Goal: Task Accomplishment & Management: Manage account settings

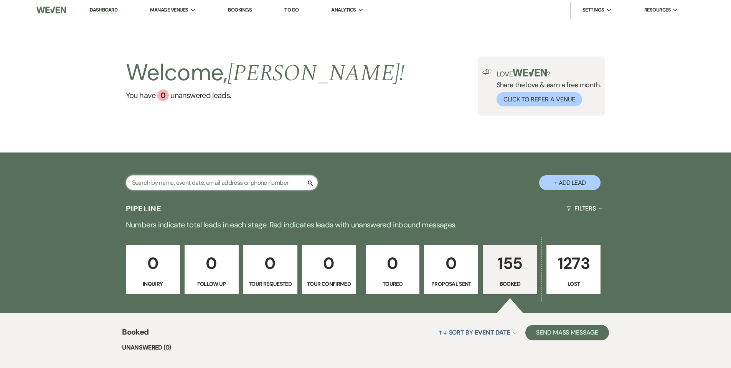
click at [143, 185] on input "text" at bounding box center [222, 182] width 192 height 15
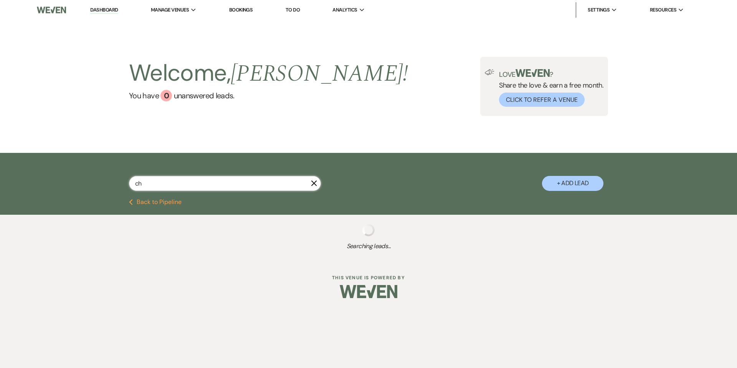
type input "cha"
select select "8"
select select "3"
select select "8"
select select "3"
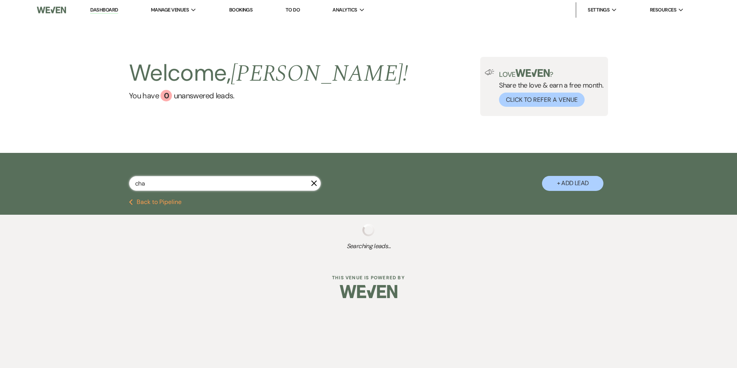
select select "8"
select select "3"
select select "8"
select select "5"
select select "8"
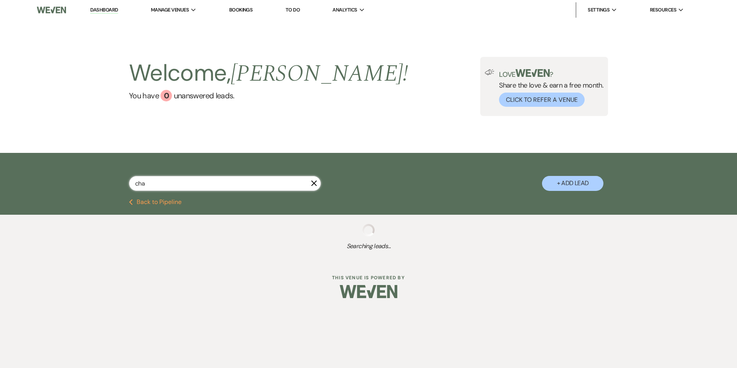
select select "5"
select select "8"
select select "5"
select select "8"
select select "5"
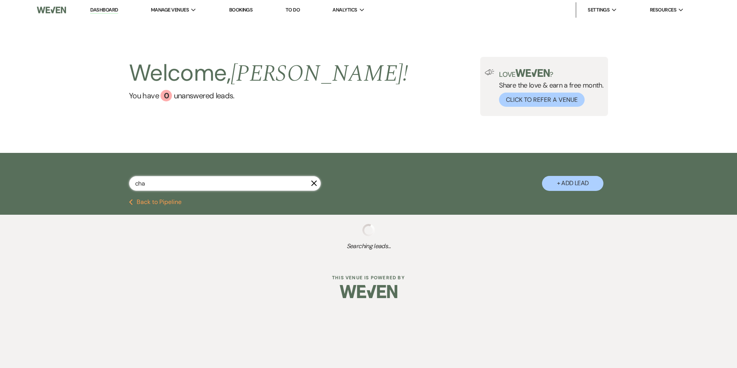
select select "8"
select select "5"
select select "8"
select select "5"
select select "8"
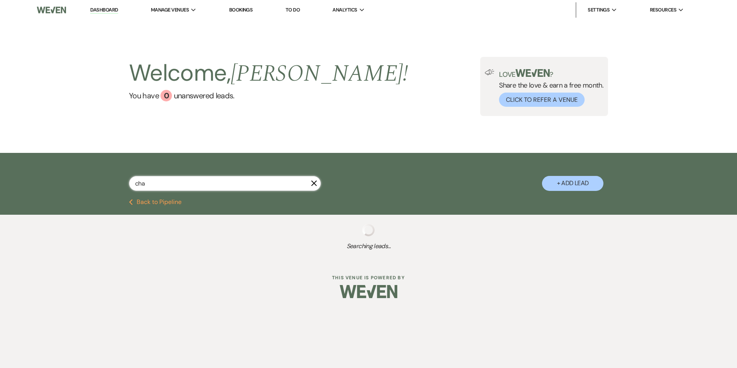
select select "6"
select select "8"
select select "5"
select select "8"
select select "5"
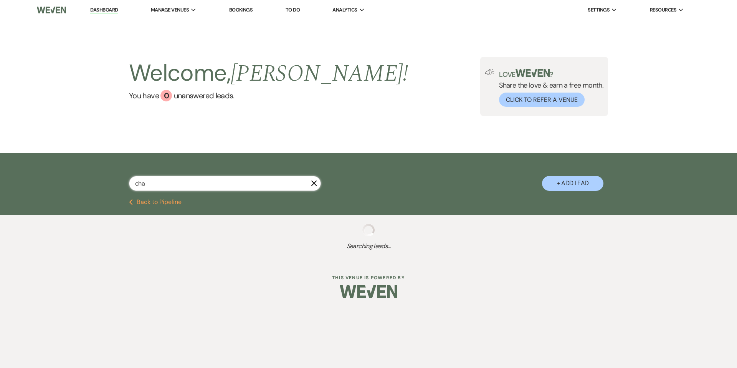
select select "8"
select select "5"
select select "8"
select select "5"
select select "8"
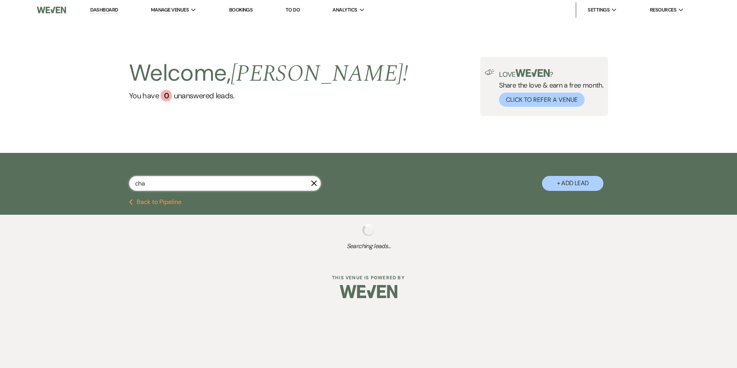
select select "5"
select select "8"
select select "5"
select select "8"
select select "5"
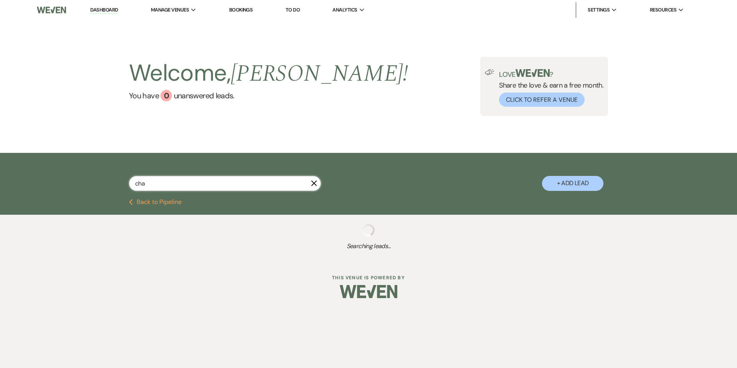
select select "8"
select select "6"
select select "8"
select select "5"
select select "8"
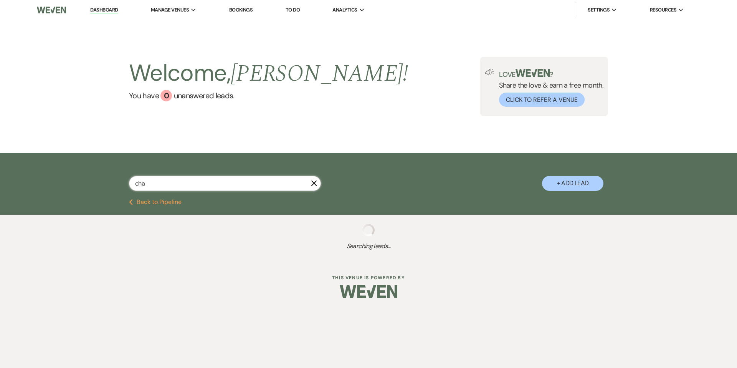
select select "5"
select select "8"
select select "5"
select select "8"
select select "5"
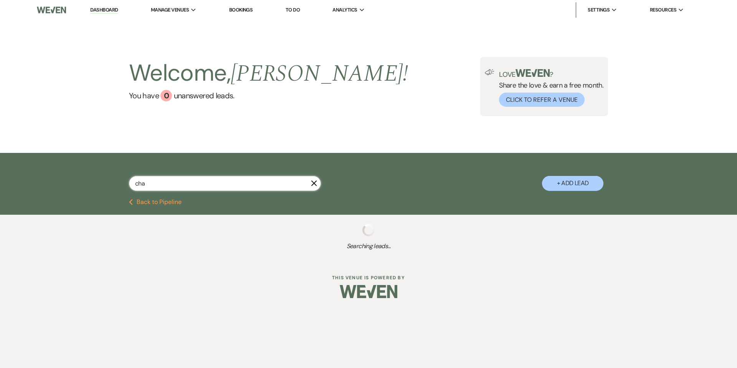
select select "8"
select select "5"
select select "8"
select select "6"
select select "8"
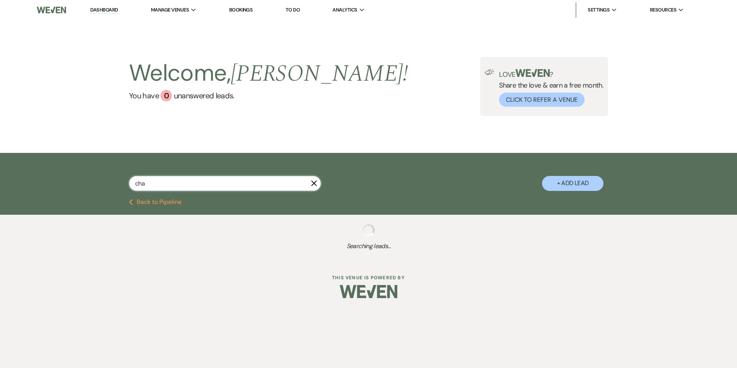
select select "5"
select select "8"
select select "9"
select select "8"
select select "5"
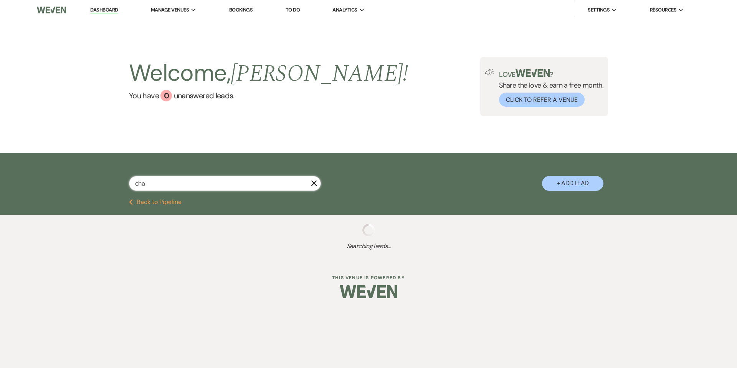
select select "8"
select select "5"
select select "8"
select select "5"
select select "8"
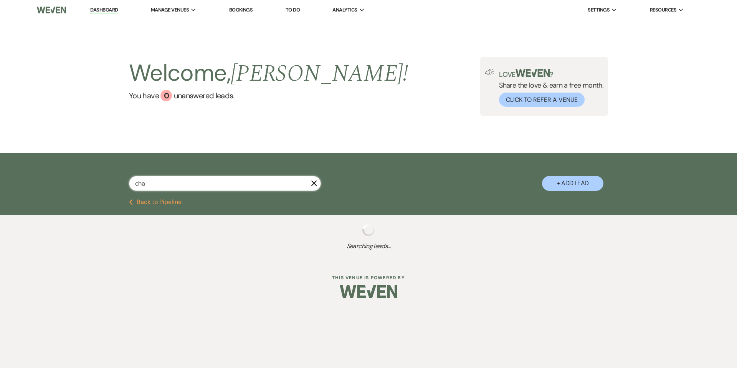
select select "5"
select select "8"
select select "5"
select select "8"
select select "5"
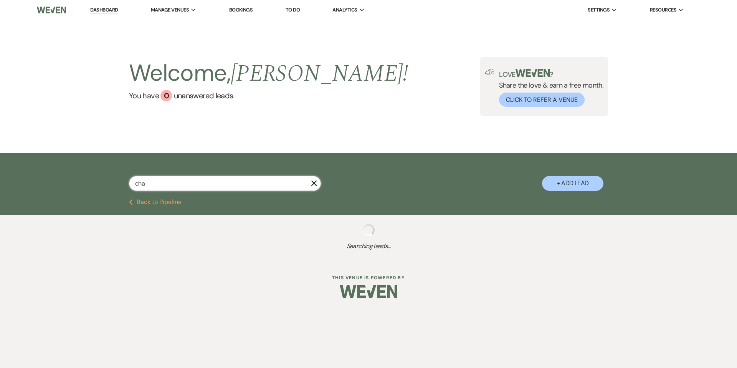
select select "8"
select select "5"
select select "8"
select select "5"
select select "8"
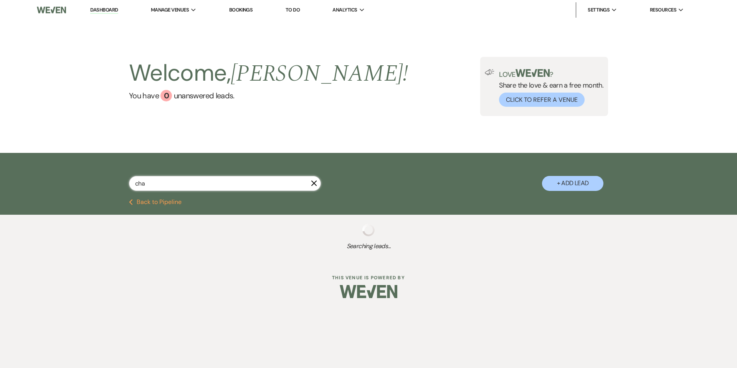
select select "10"
select select "8"
select select "5"
select select "8"
select select "9"
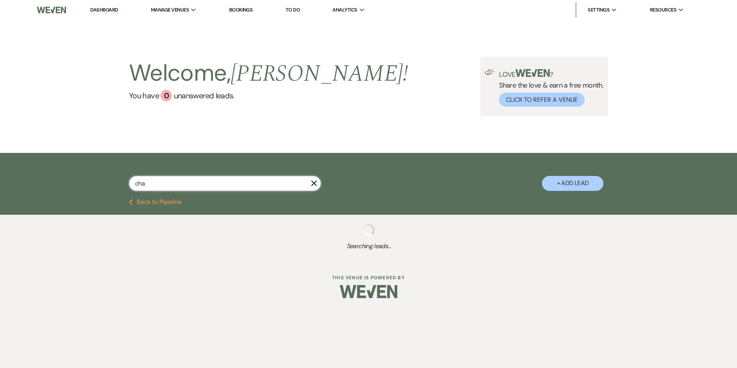
select select "8"
select select "5"
select select "8"
select select "5"
select select "8"
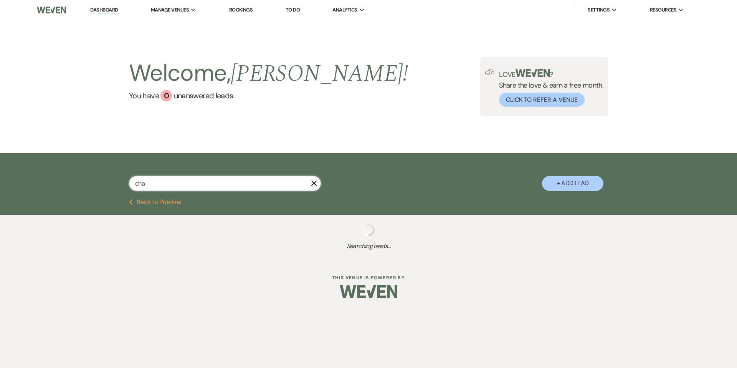
select select "5"
select select "8"
select select "5"
select select "8"
select select "6"
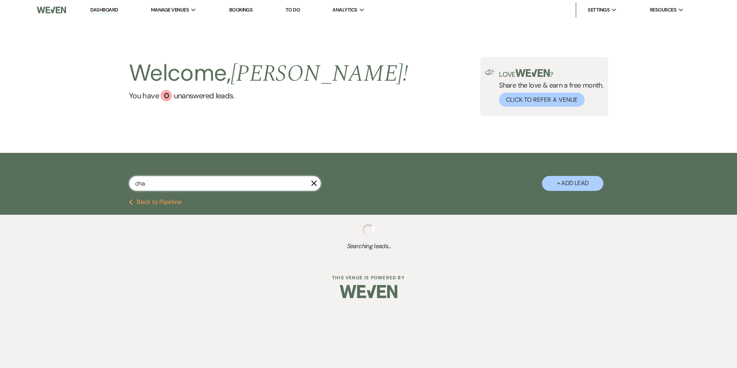
select select "8"
select select "5"
select select "8"
select select "5"
select select "8"
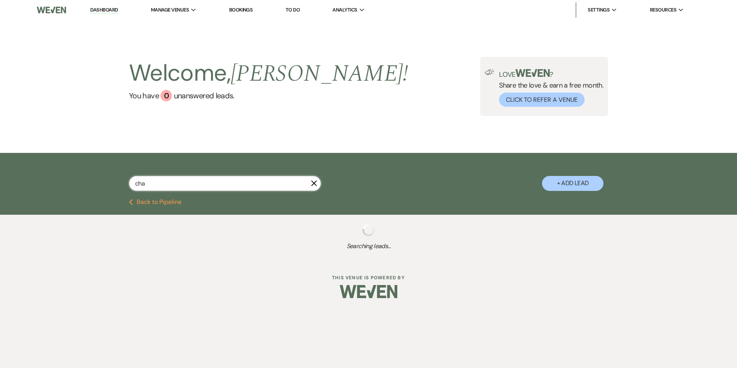
select select "6"
select select "8"
select select "5"
select select "8"
select select "5"
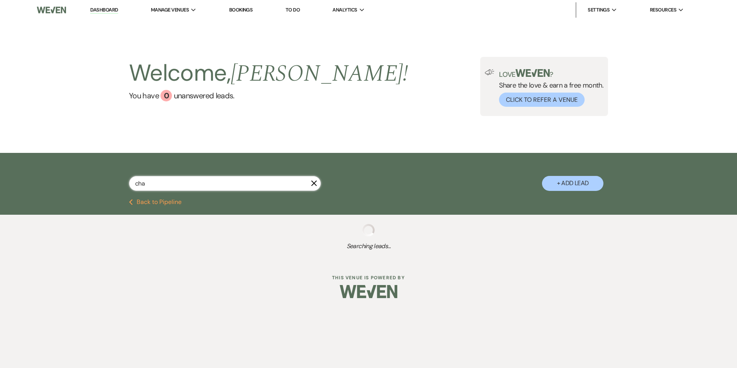
select select "8"
select select "5"
select select "8"
select select "5"
select select "8"
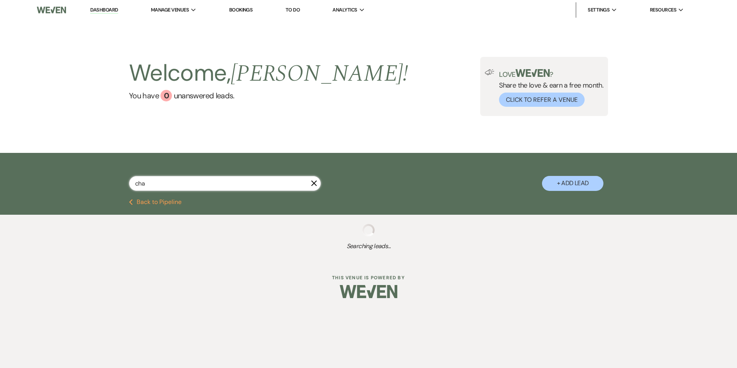
select select "5"
select select "8"
select select "5"
select select "8"
select select "5"
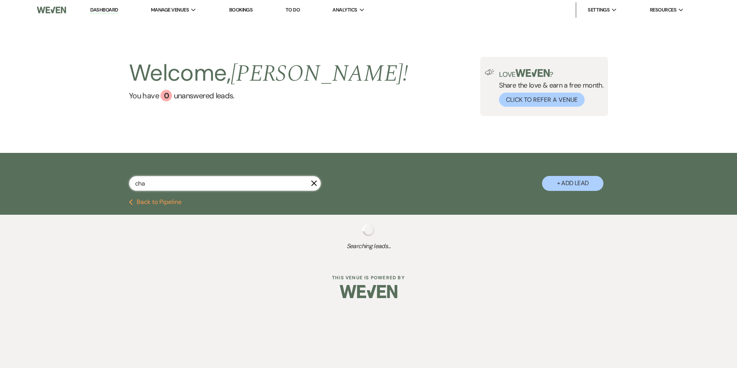
select select "8"
select select "10"
select select "8"
select select "5"
select select "8"
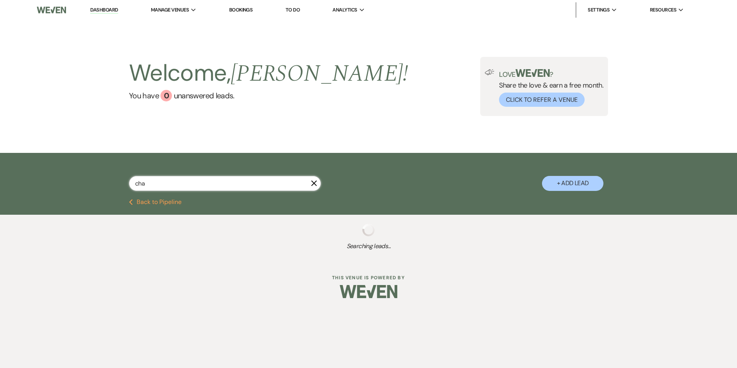
select select "5"
select select "8"
select select "5"
select select "8"
select select "6"
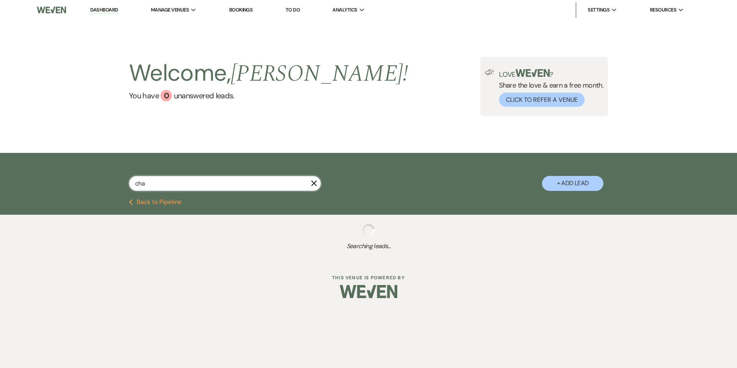
select select "8"
select select "10"
select select "8"
select select "5"
select select "8"
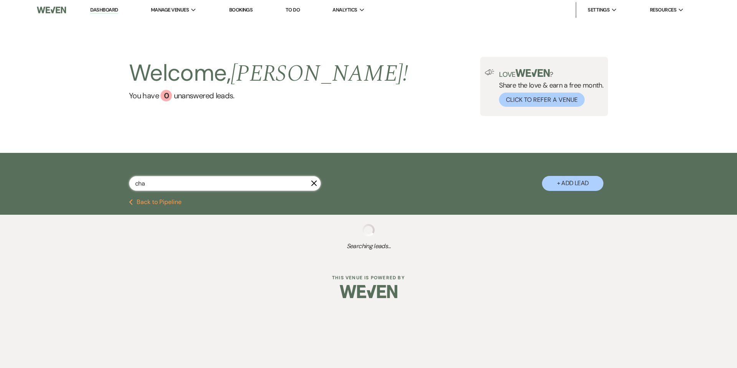
select select "6"
select select "8"
select select "5"
select select "8"
select select "5"
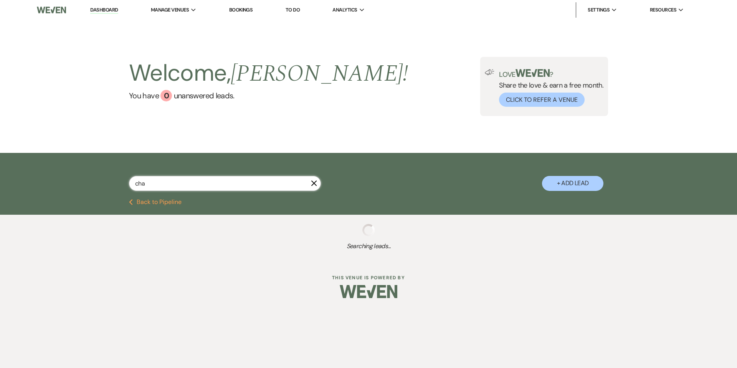
select select "8"
select select "10"
select select "8"
select select "5"
select select "8"
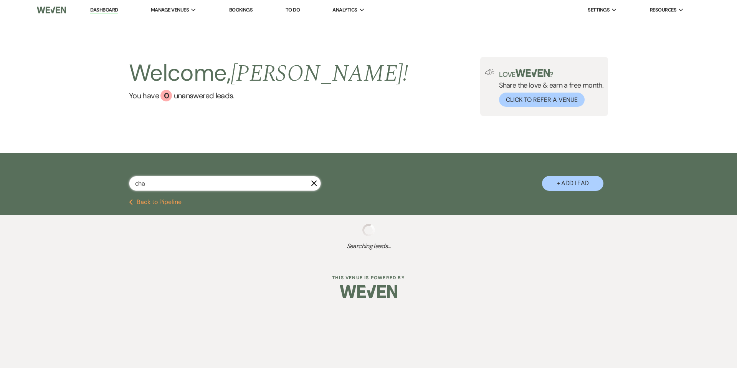
select select "5"
select select "8"
select select "5"
select select "8"
select select "5"
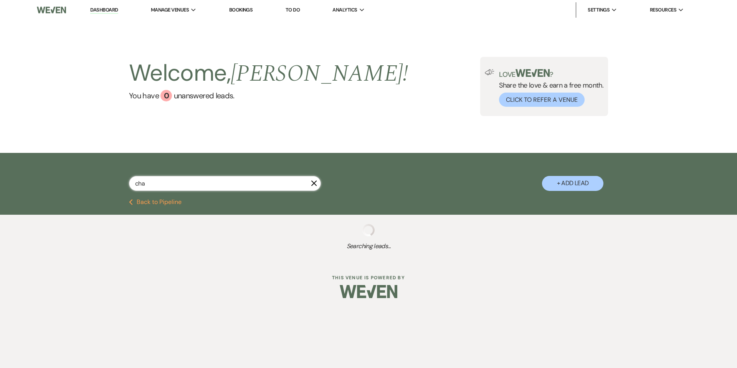
select select "8"
select select "5"
select select "8"
select select "5"
select select "8"
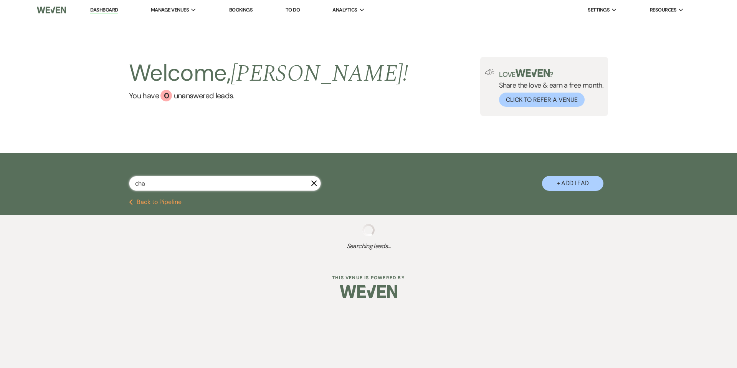
select select "1"
select select "8"
select select "6"
select select "8"
select select "5"
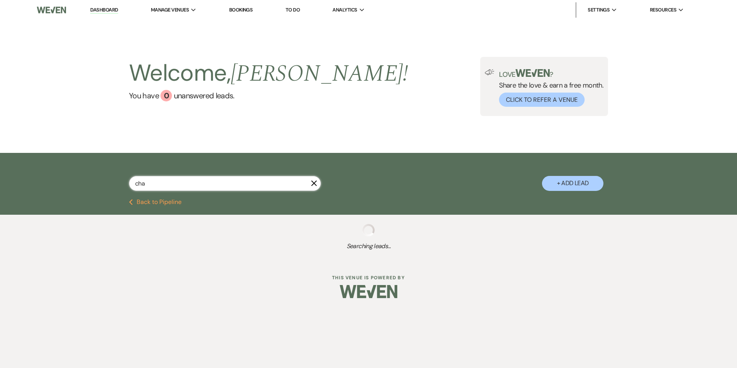
select select "8"
select select "7"
select select "8"
select select "9"
select select "8"
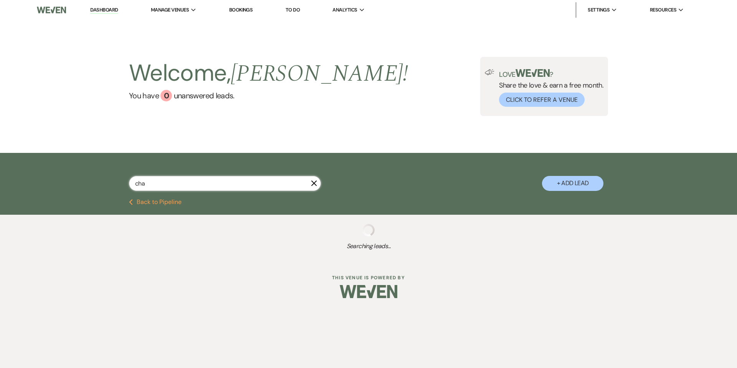
select select "6"
select select "8"
select select "5"
select select "8"
select select "5"
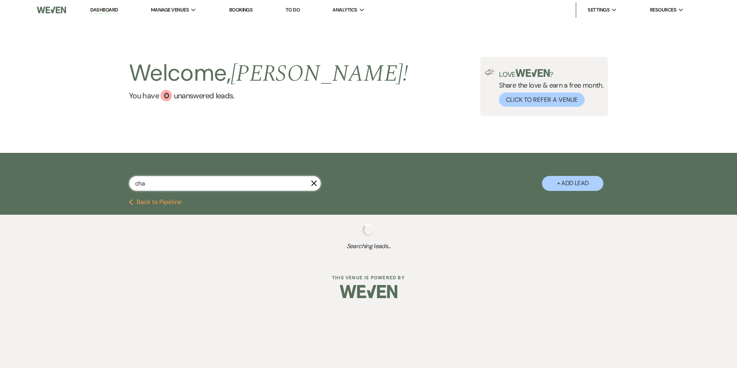
select select "8"
select select "5"
select select "8"
select select "5"
select select "8"
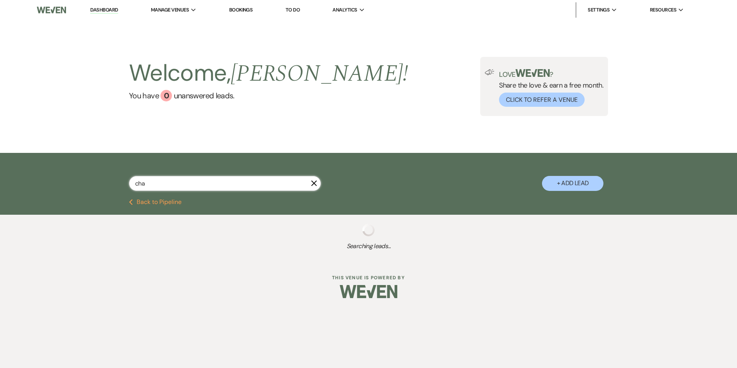
select select "5"
select select "8"
select select "10"
select select "8"
select select "5"
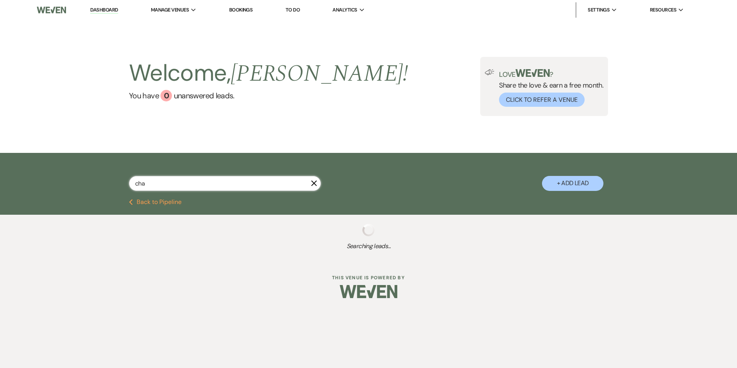
select select "8"
select select "5"
select select "8"
select select "5"
select select "8"
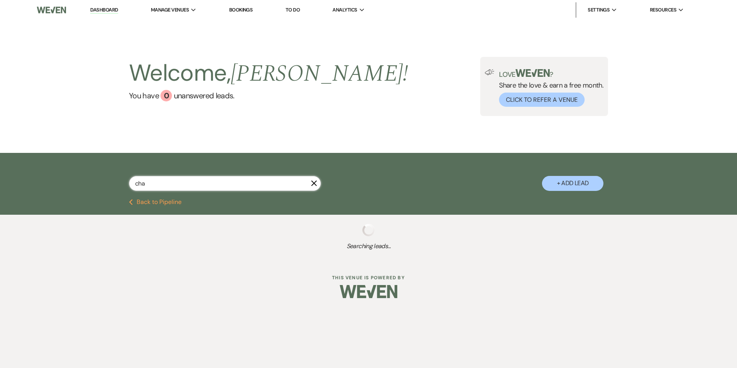
select select "5"
select select "8"
select select "5"
select select "8"
select select "5"
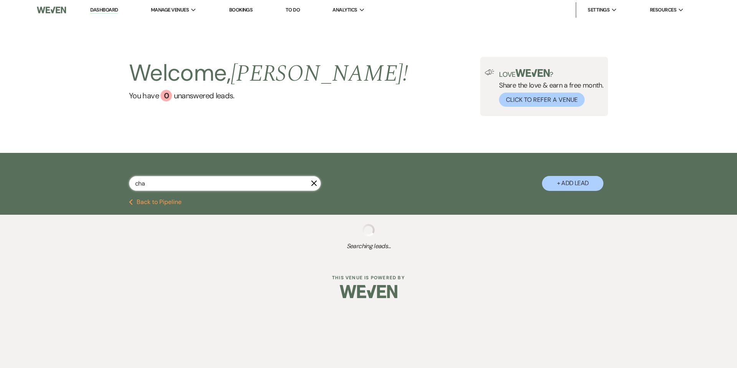
select select "8"
select select "5"
select select "8"
select select "5"
select select "8"
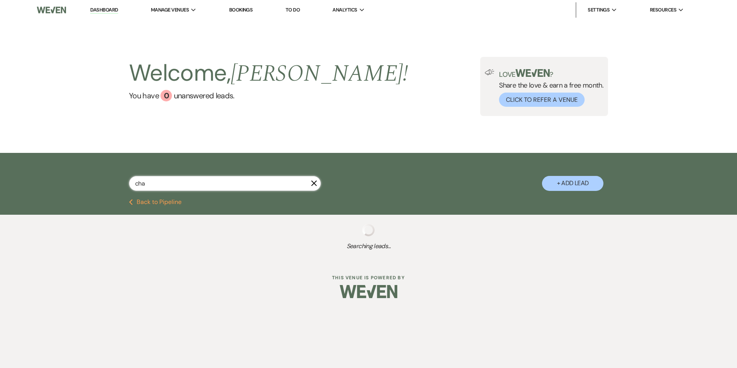
select select "5"
select select "8"
select select "6"
select select "8"
select select "5"
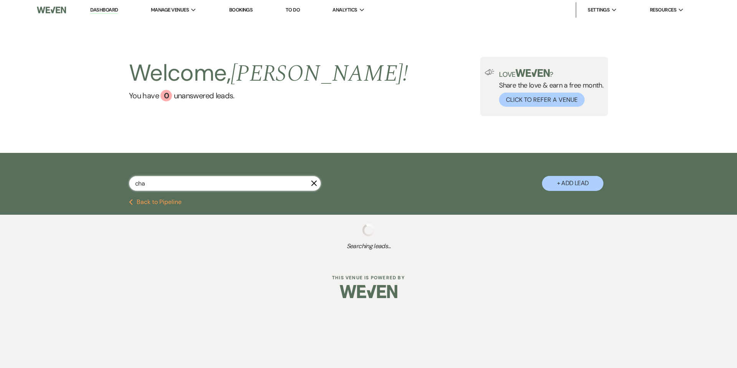
select select "8"
select select "5"
select select "8"
select select "5"
select select "8"
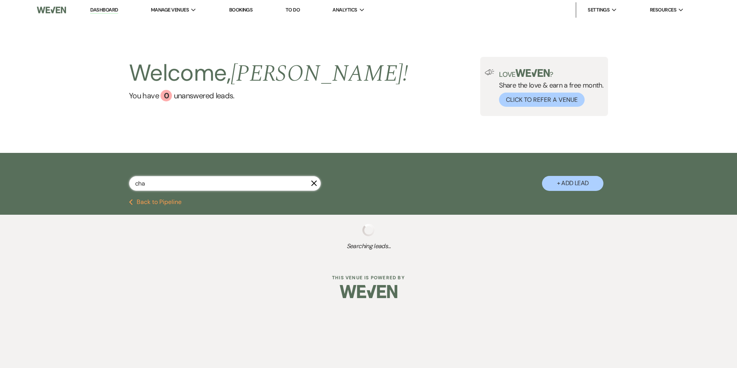
select select "5"
select select "8"
select select "3"
select select "8"
select select "5"
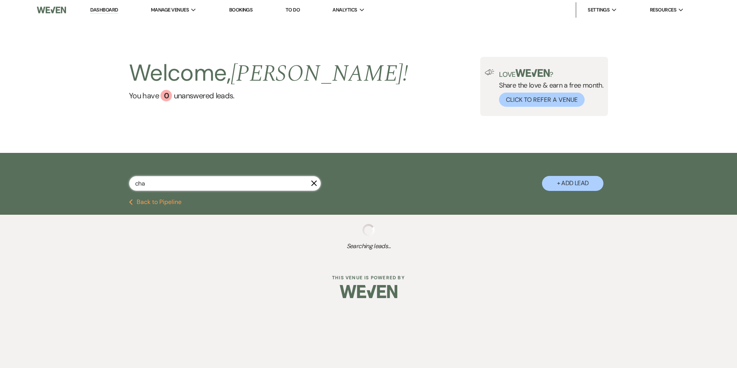
select select "8"
select select "6"
select select "8"
select select "7"
select select "8"
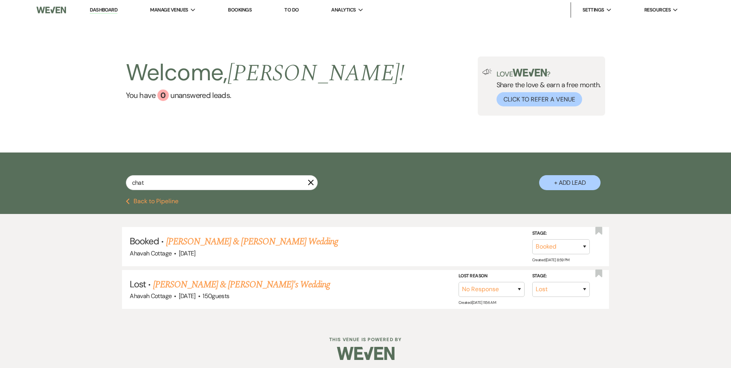
click at [311, 182] on icon "X" at bounding box center [311, 182] width 6 height 6
